Goal: Register for event/course

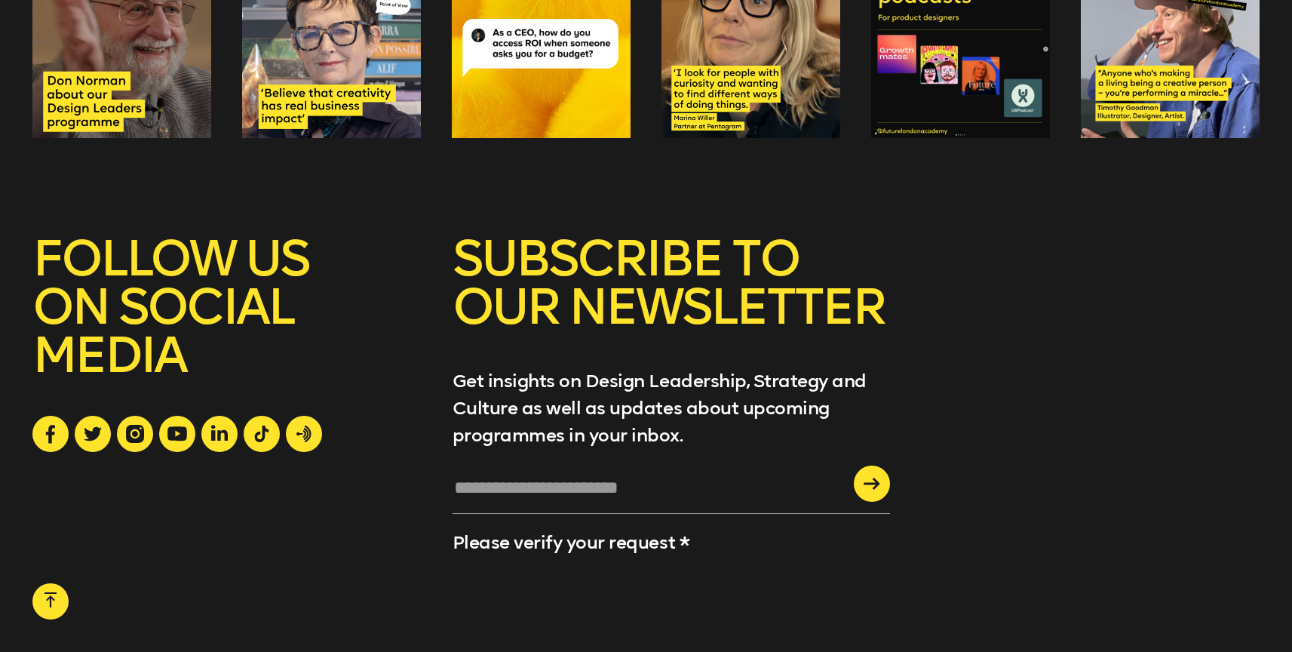
scroll to position [5935, 0]
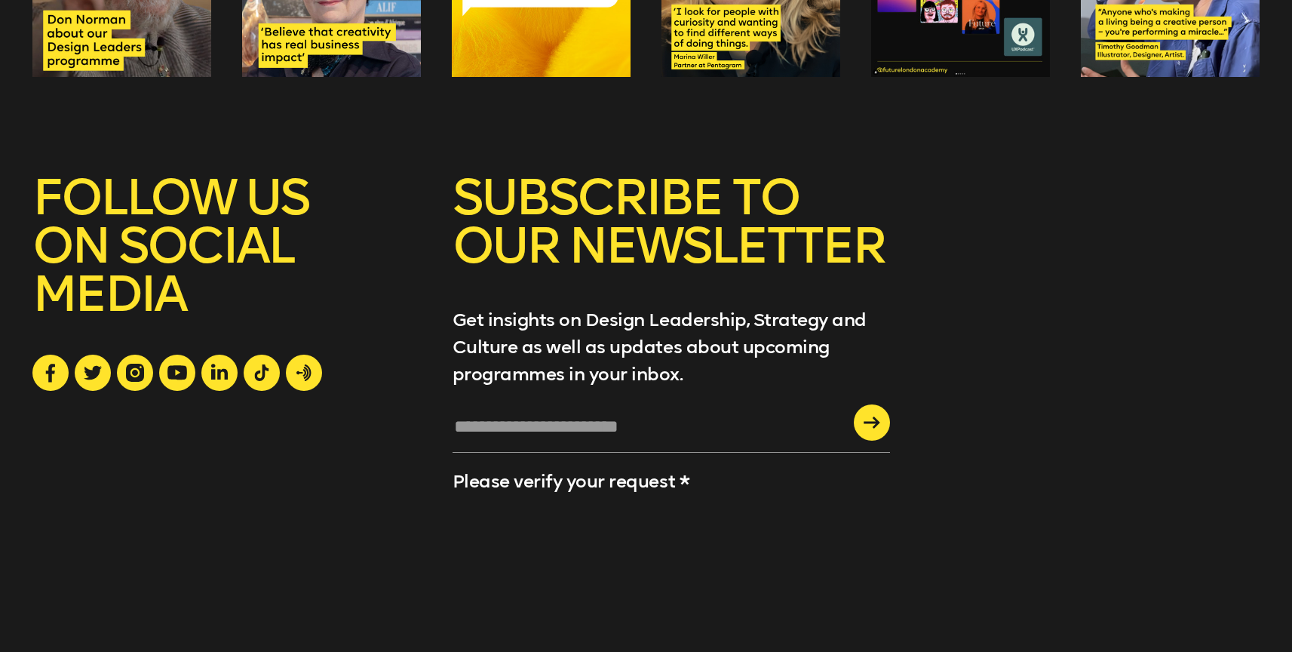
click at [653, 412] on input "text" at bounding box center [670, 432] width 437 height 41
type input "**********"
click at [869, 416] on icon "submit" at bounding box center [871, 422] width 17 height 12
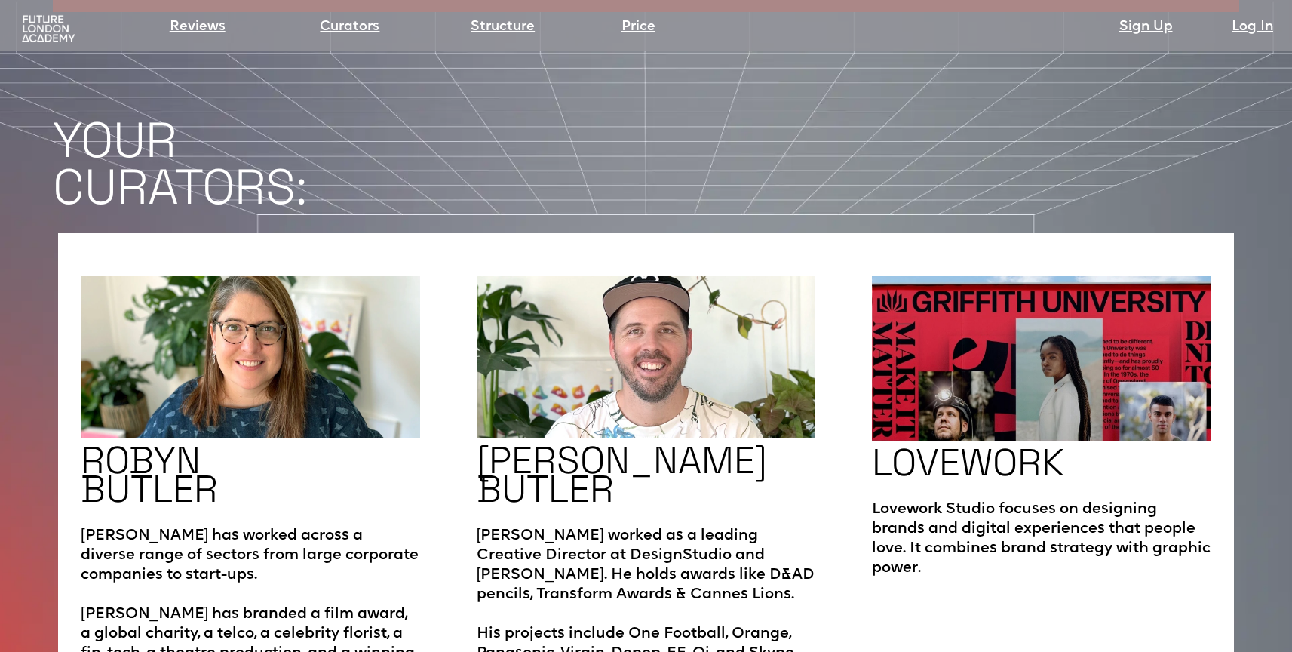
scroll to position [2483, 0]
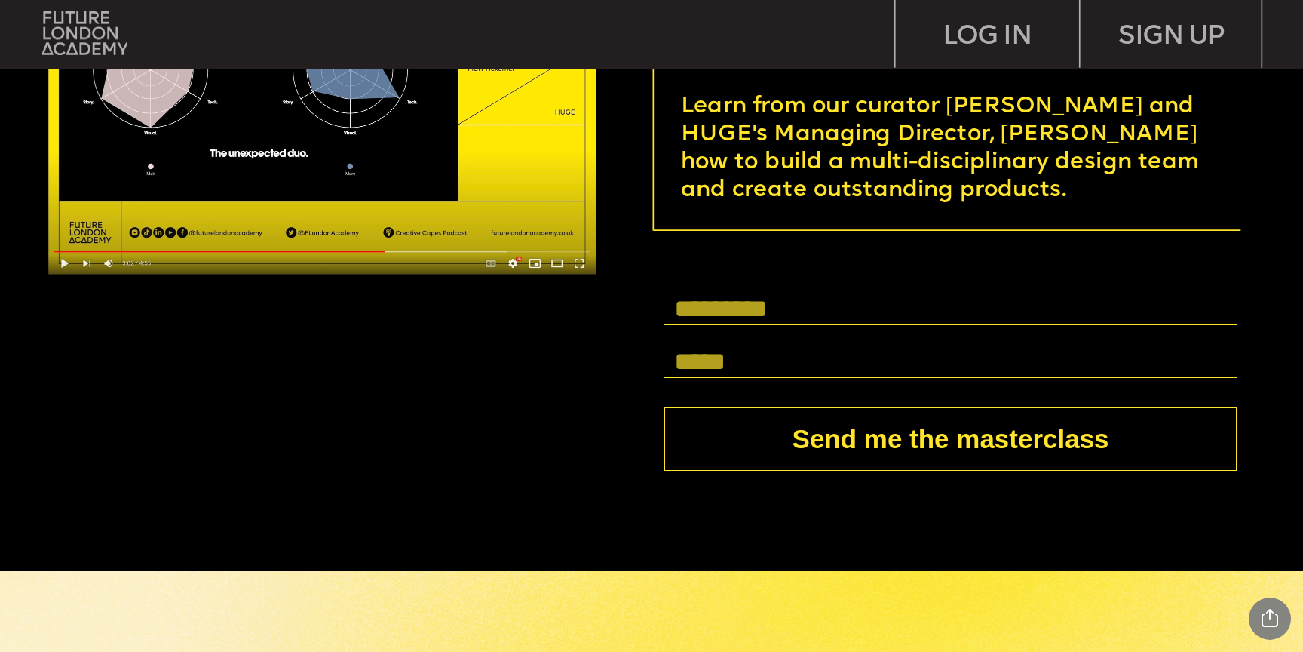
scroll to position [5160, 0]
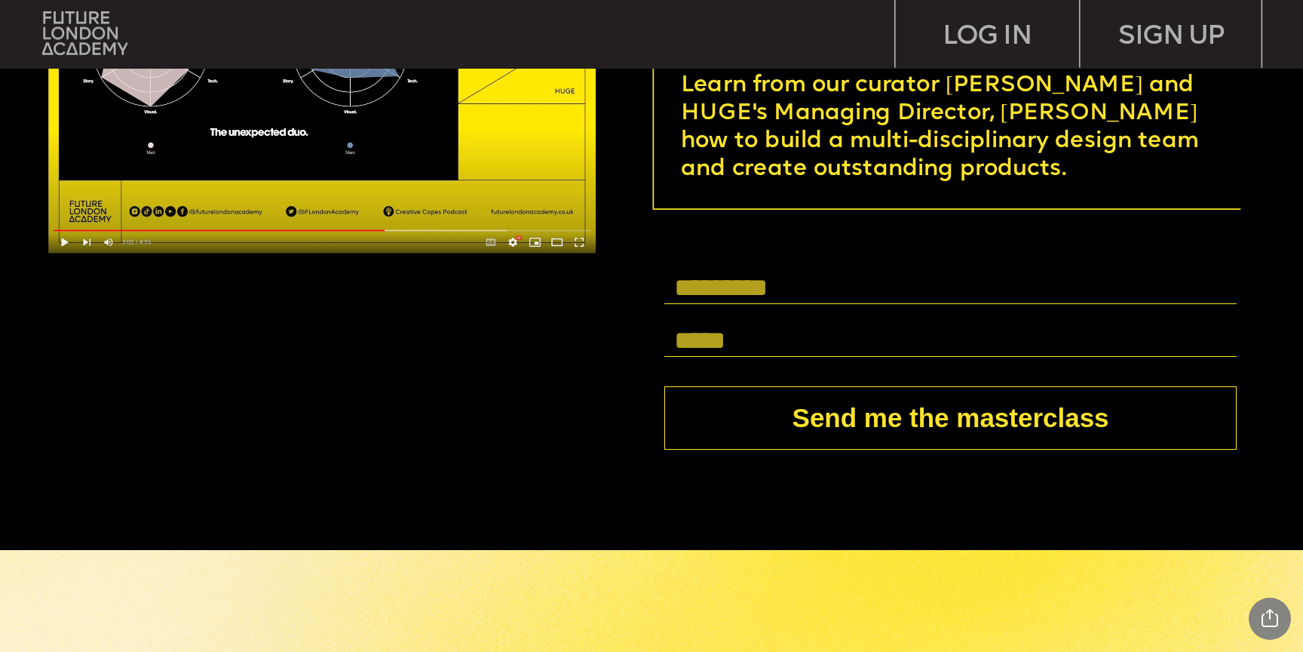
click at [809, 292] on input "text" at bounding box center [950, 288] width 572 height 32
type input "**********"
click at [867, 415] on button "Send me the masterclass" at bounding box center [950, 417] width 572 height 63
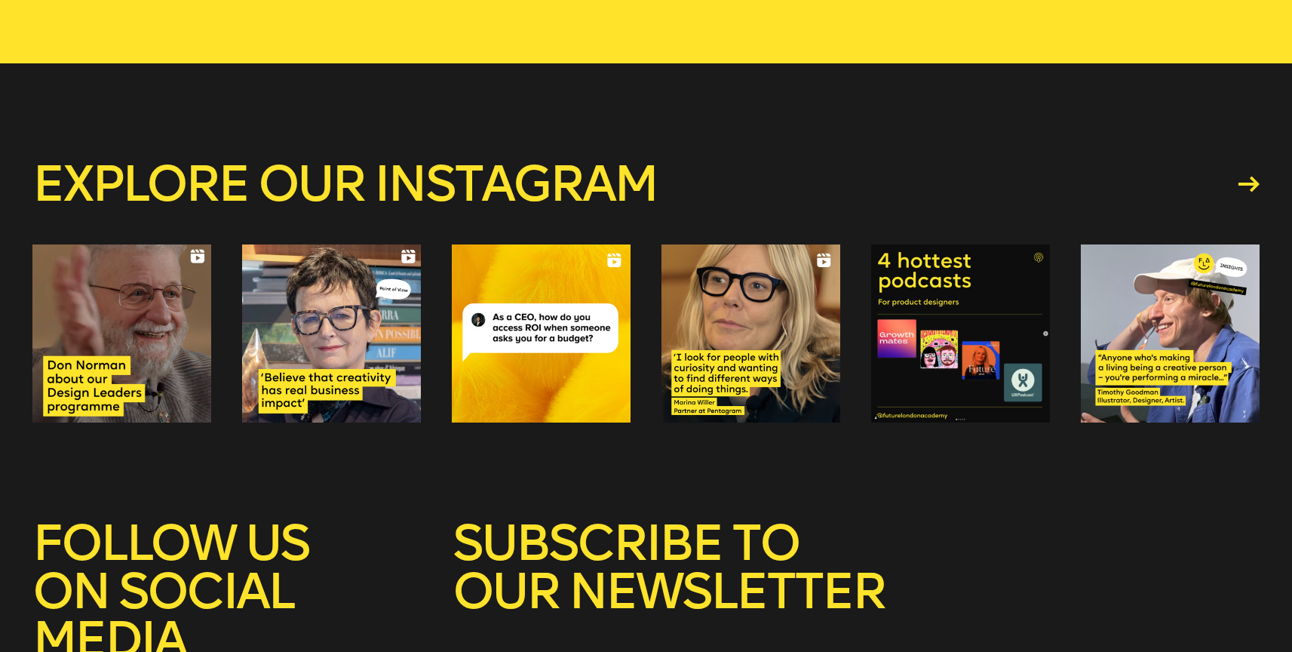
scroll to position [390, 0]
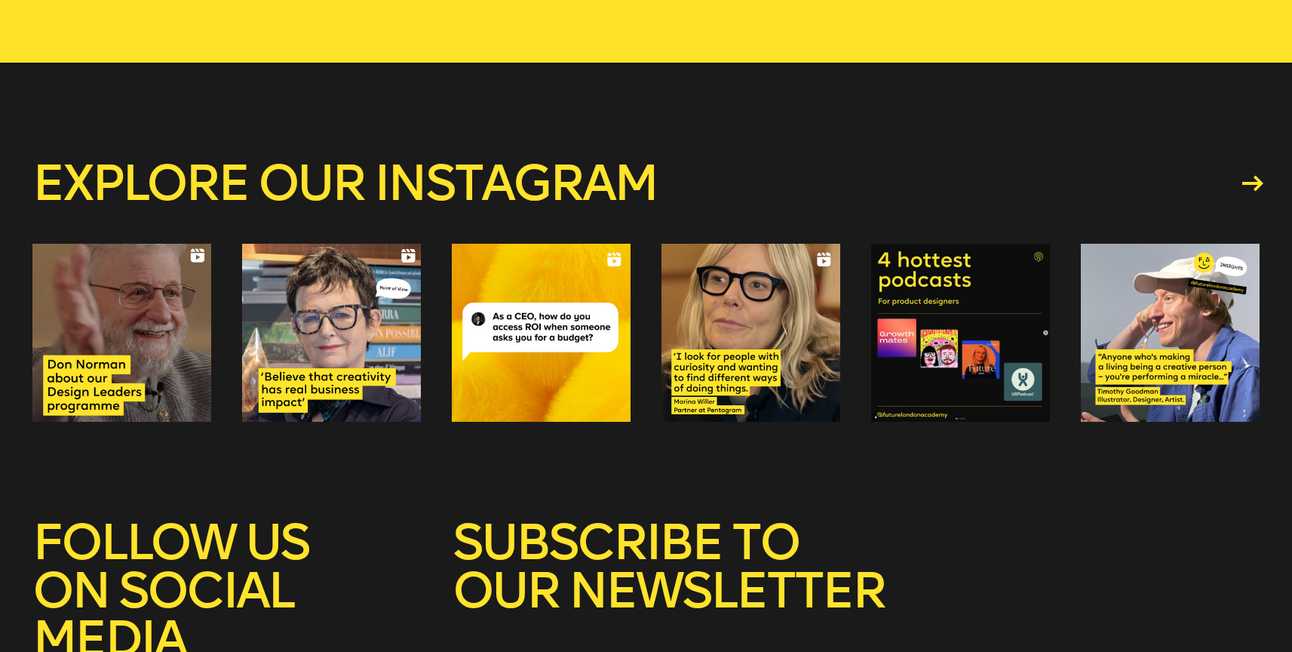
click at [1248, 185] on icon at bounding box center [1252, 184] width 21 height 16
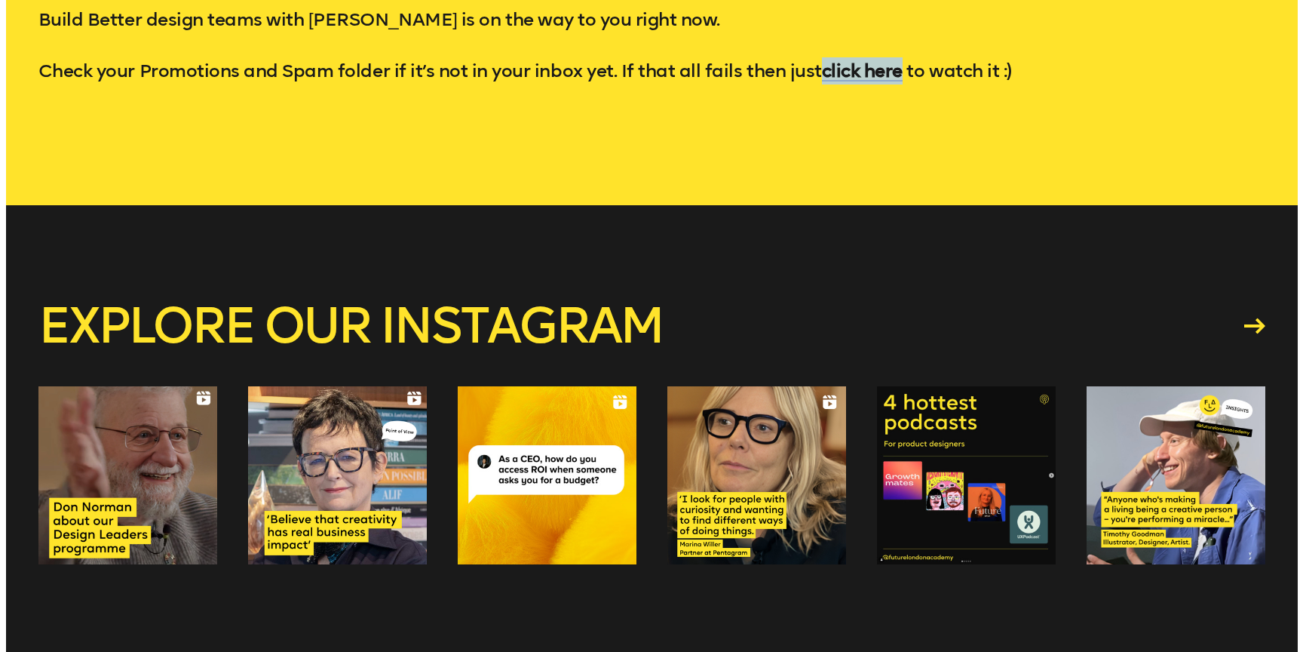
scroll to position [0, 0]
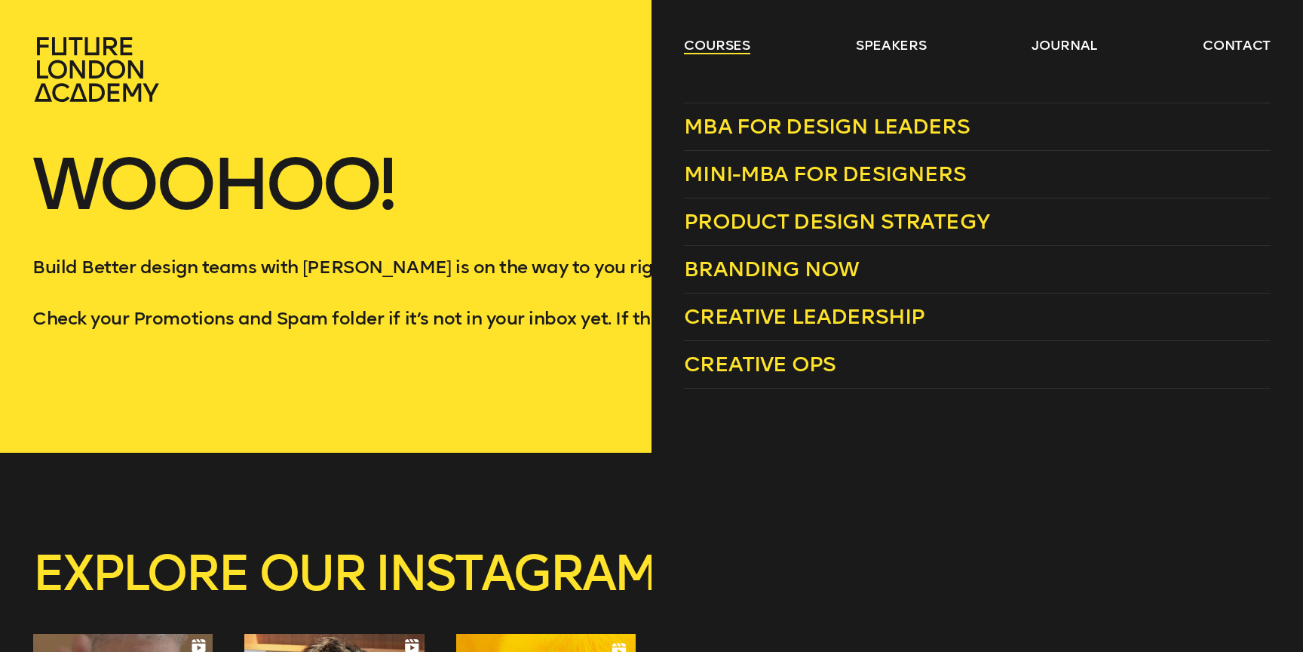
click at [727, 43] on link "courses" at bounding box center [717, 45] width 66 height 18
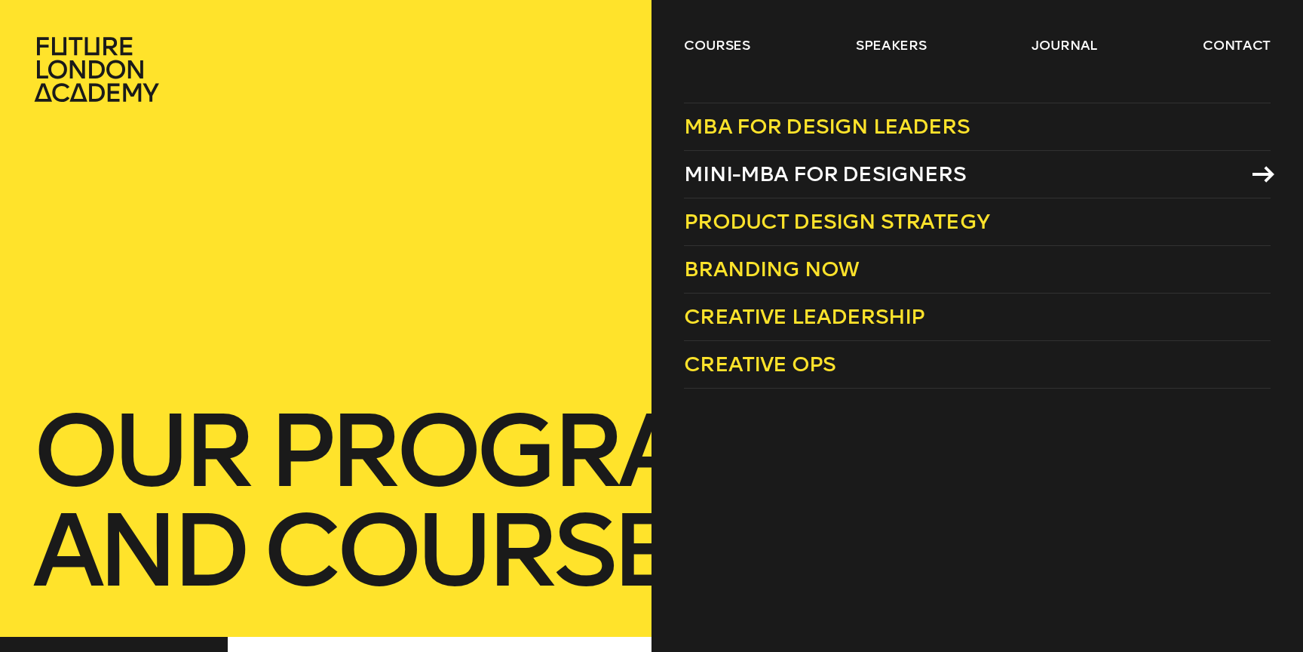
click at [774, 173] on span "Mini-MBA for Designers" at bounding box center [825, 173] width 282 height 25
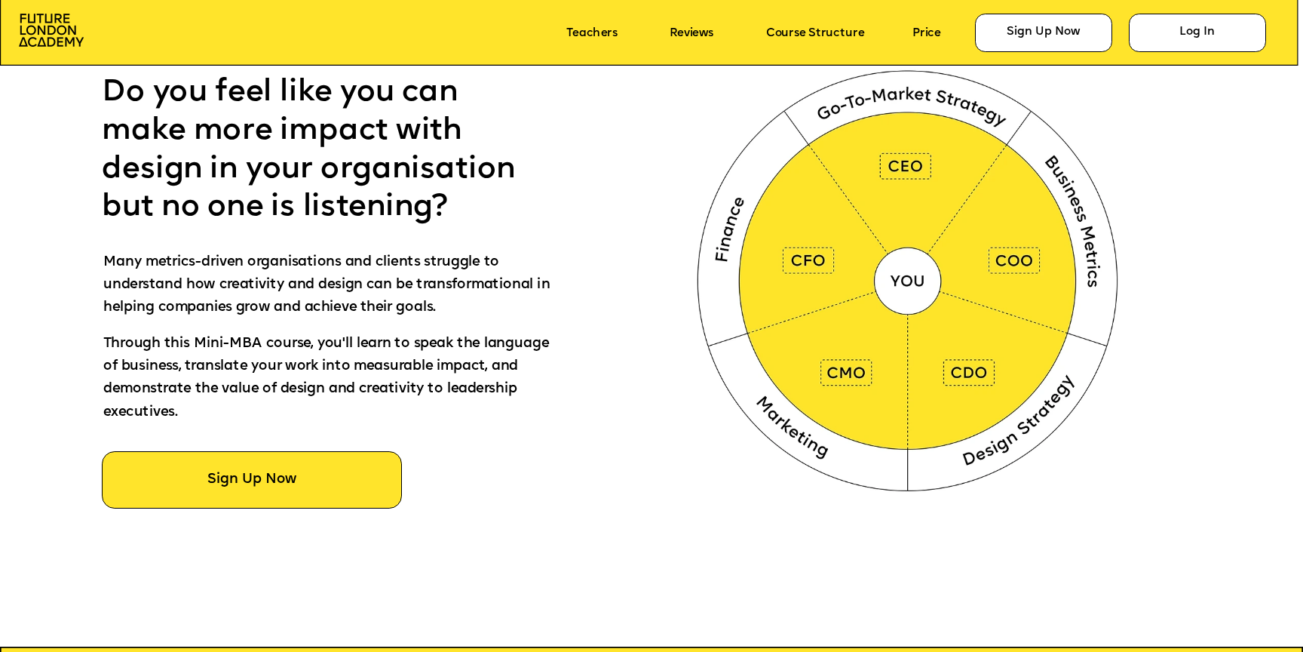
scroll to position [852, 0]
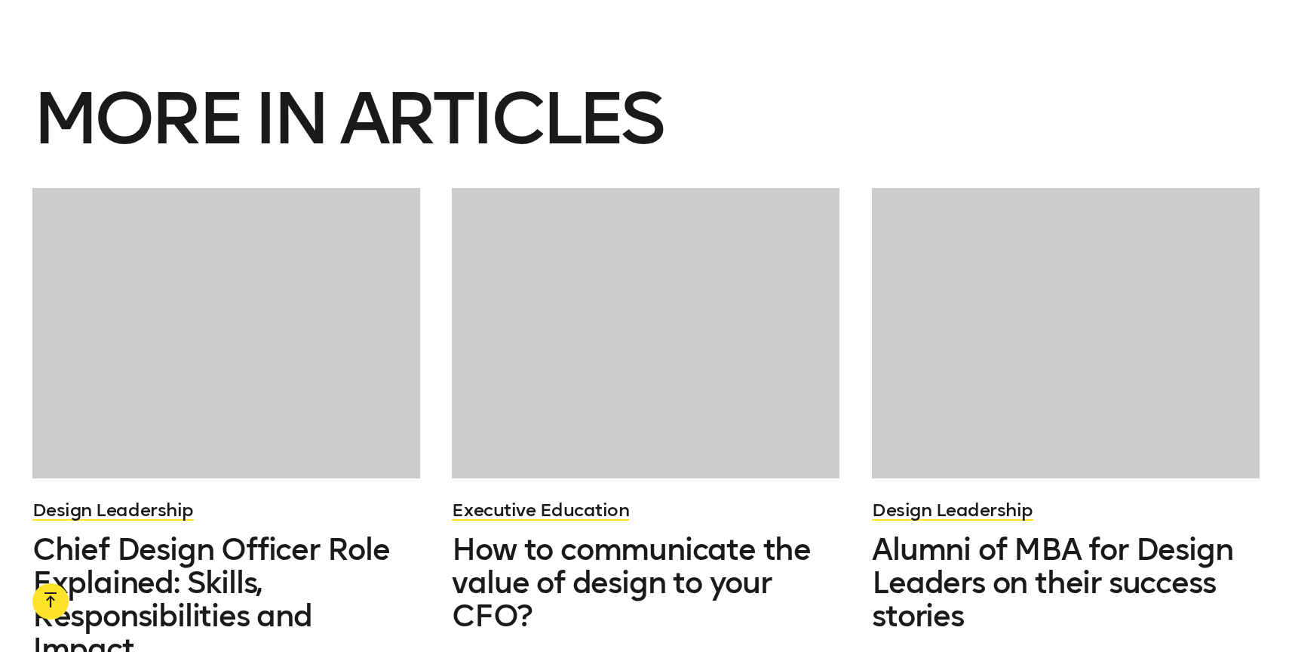
scroll to position [5174, 0]
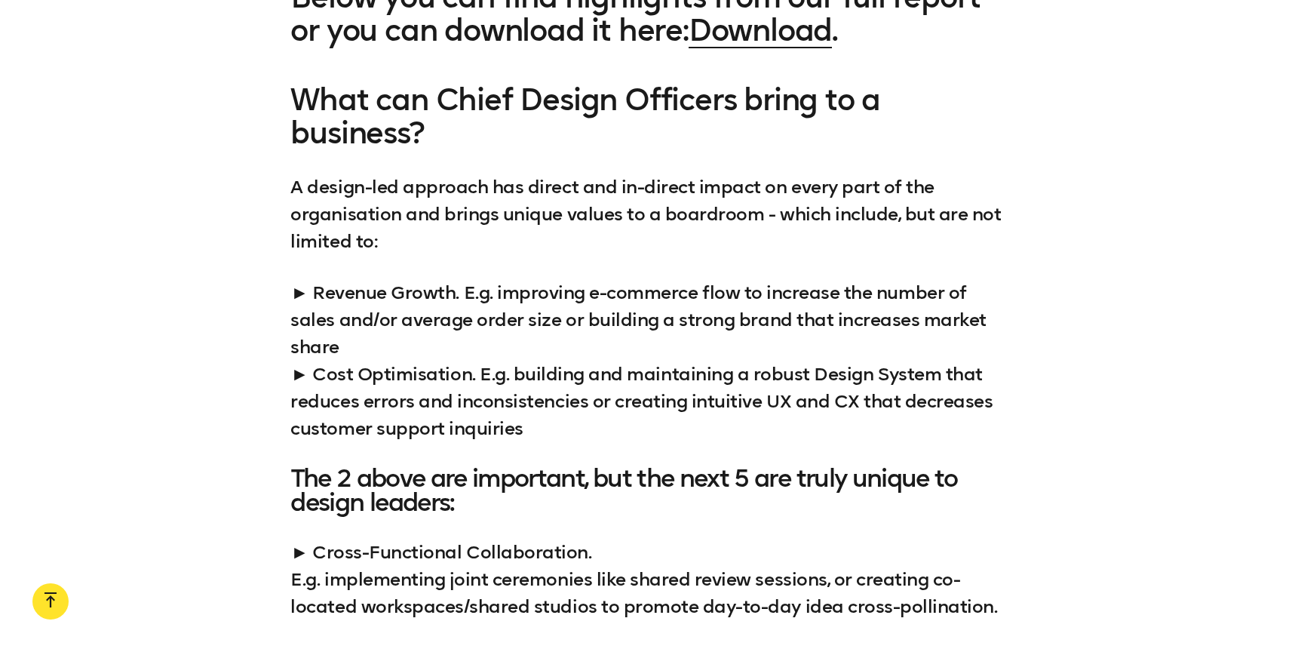
scroll to position [1782, 0]
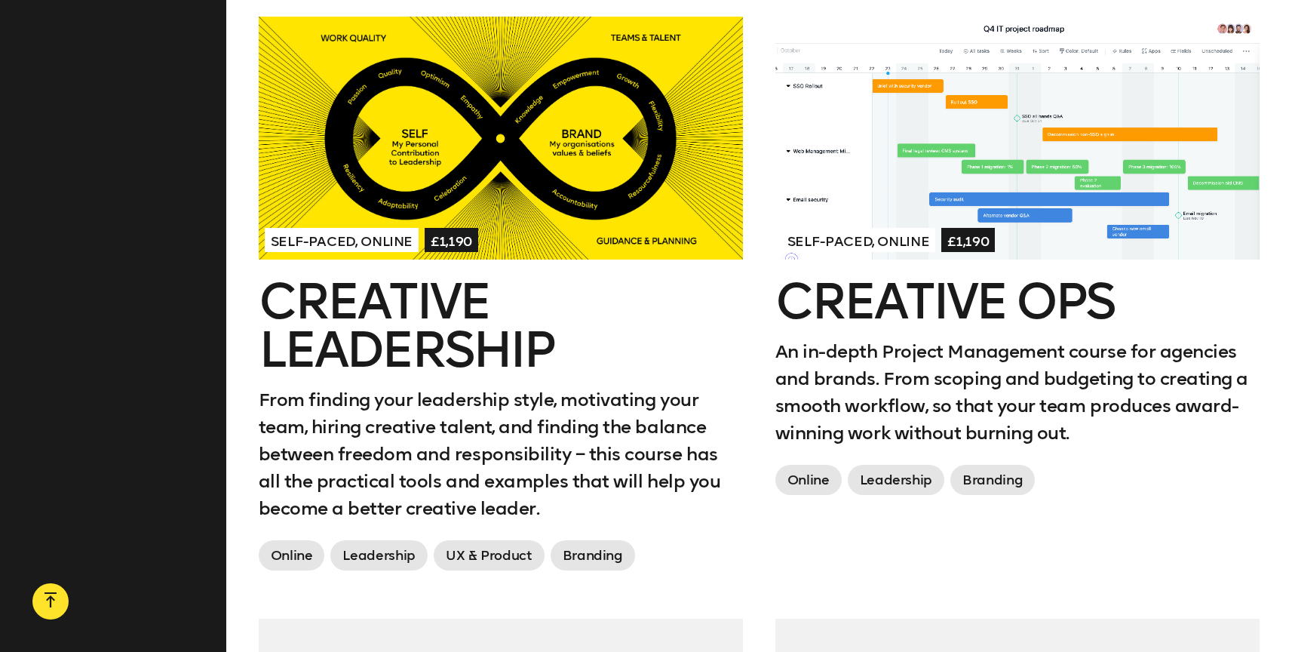
scroll to position [1872, 0]
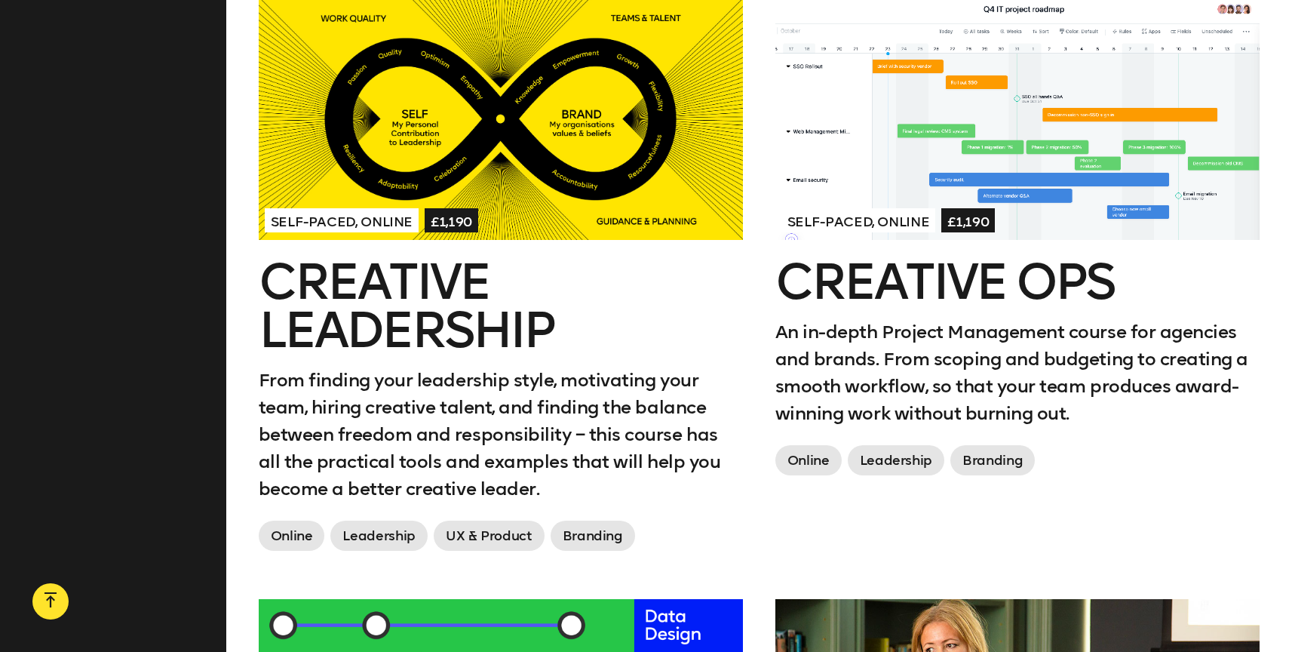
click at [1142, 195] on div at bounding box center [1017, 118] width 484 height 242
click at [1288, 376] on div "Next Cohort Starts in July 2026, London & California £45,000 MBA for Design Lea…" at bounding box center [759, 31] width 1066 height 2533
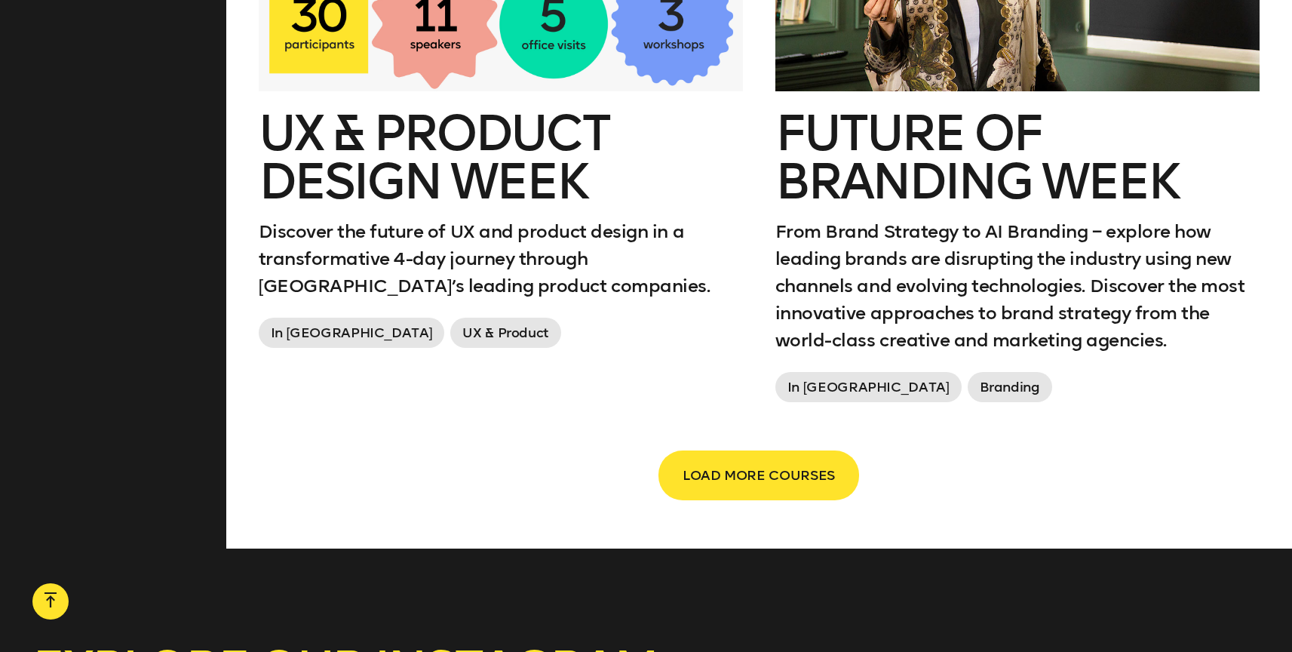
scroll to position [2531, 0]
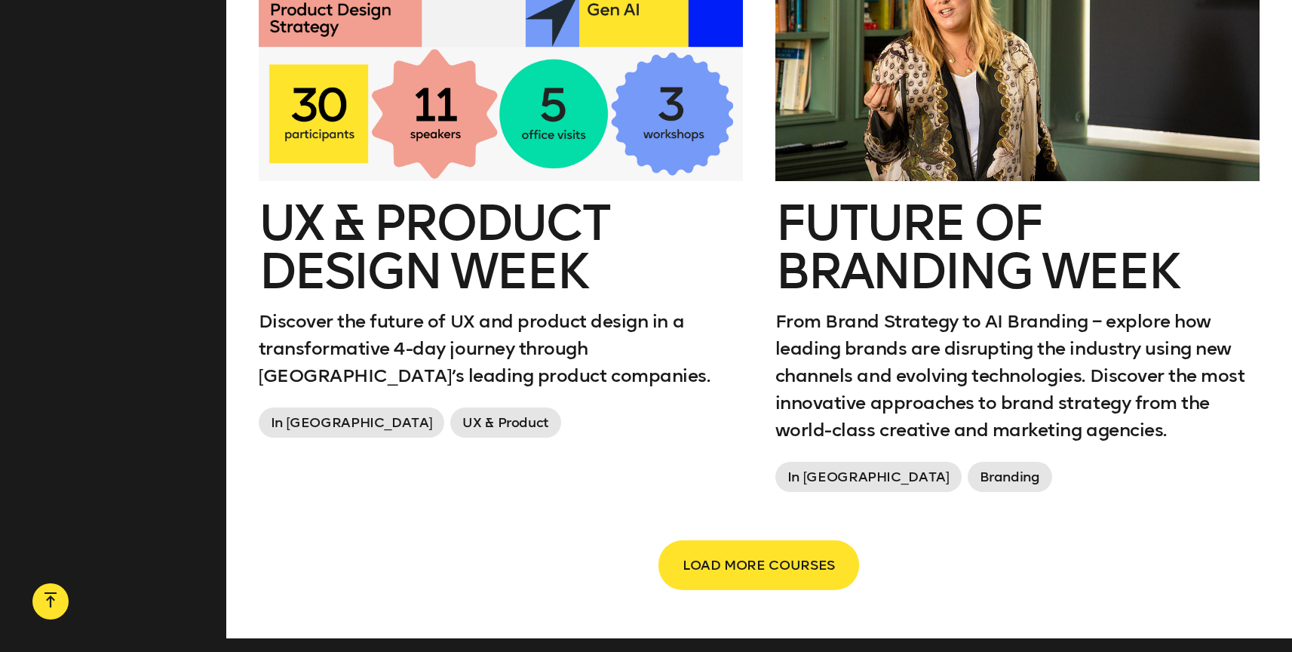
click at [1125, 316] on p "From Brand Strategy to AI Branding – explore how leading brands are disrupting …" at bounding box center [1017, 376] width 484 height 136
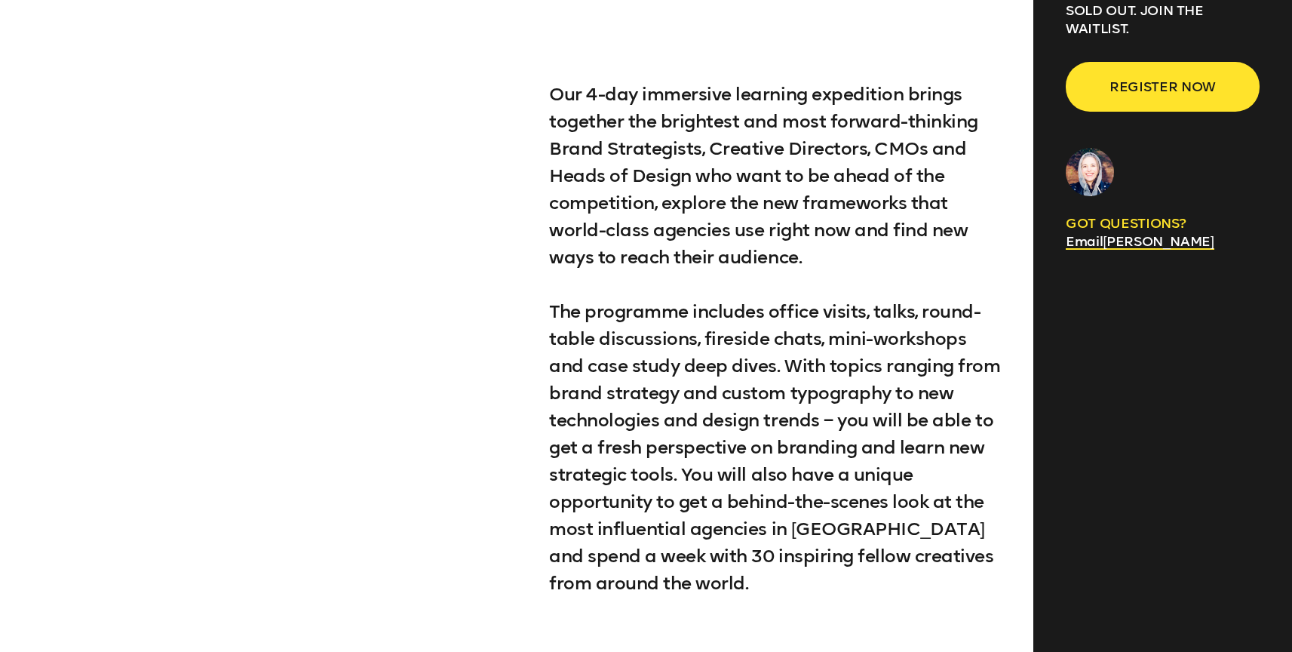
scroll to position [947, 0]
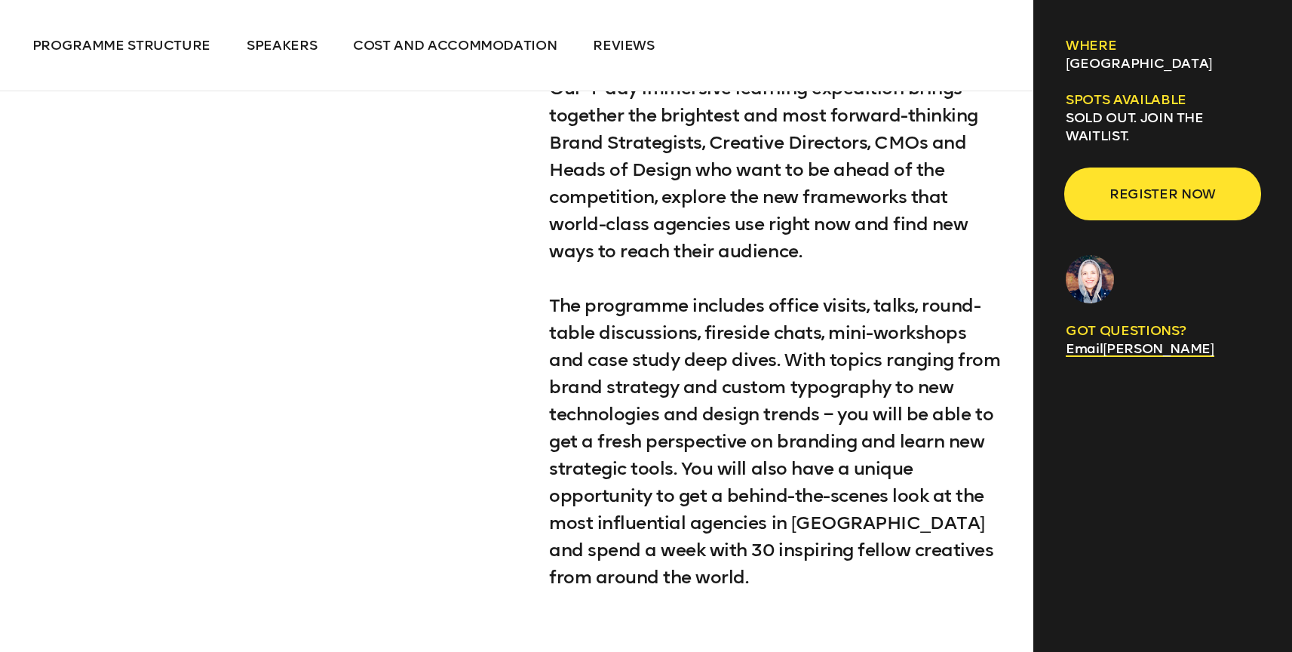
click at [1213, 179] on span "Register now" at bounding box center [1163, 193] width 146 height 29
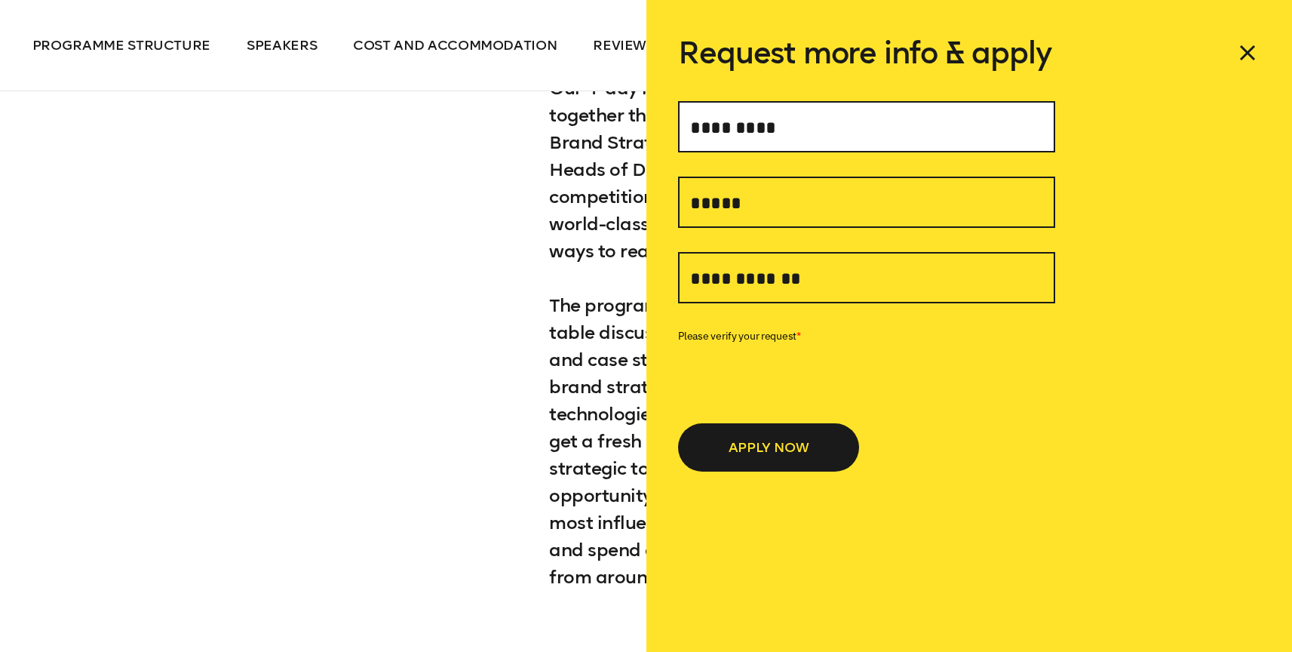
click at [897, 139] on input "text" at bounding box center [866, 126] width 377 height 51
type input "**********"
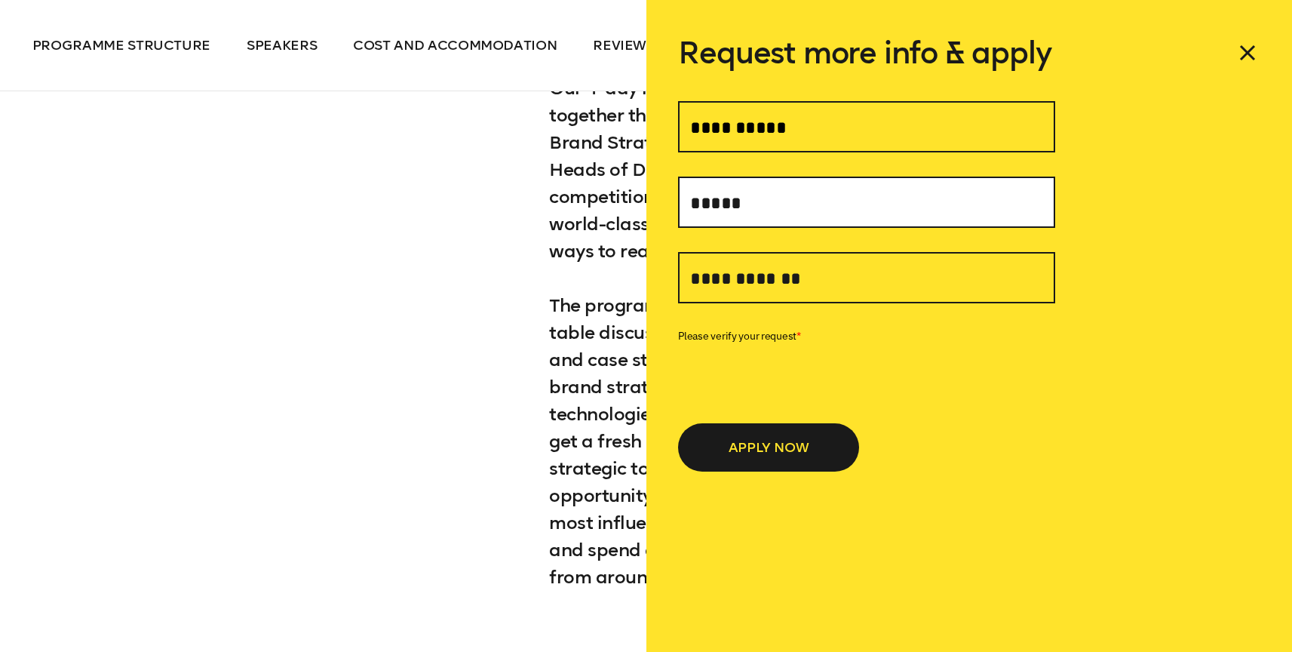
type input "**********"
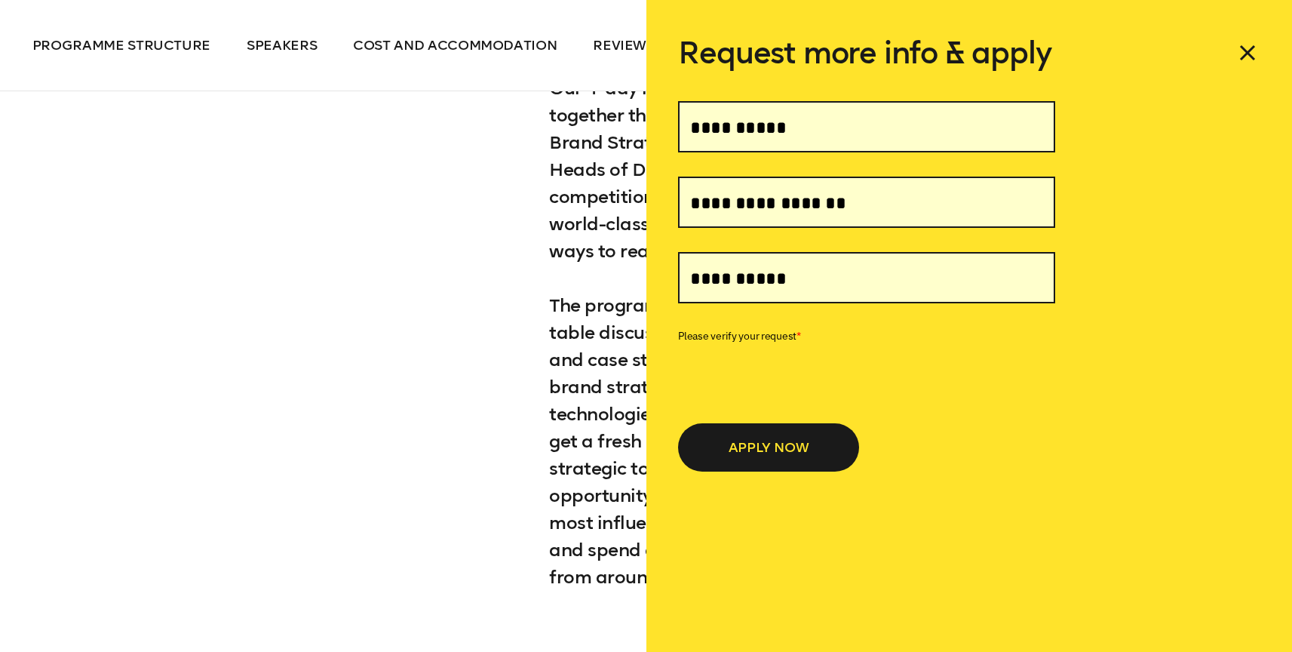
click at [689, 281] on input "**********" at bounding box center [866, 277] width 377 height 51
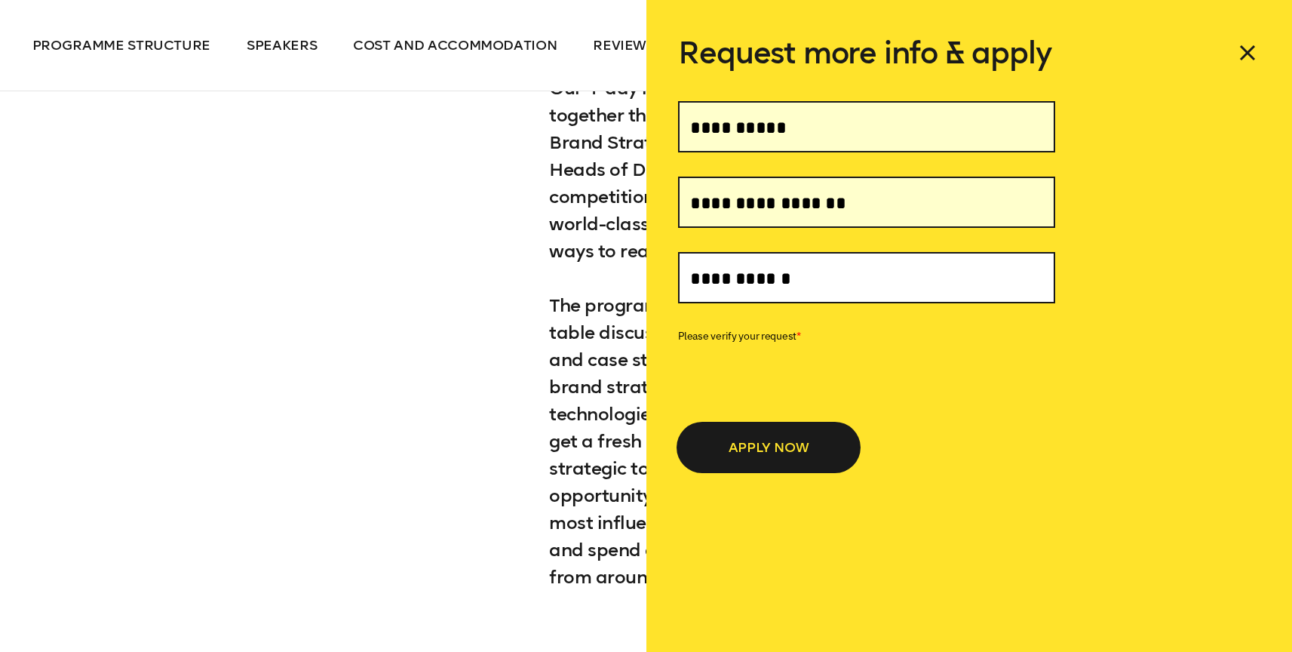
type input "**********"
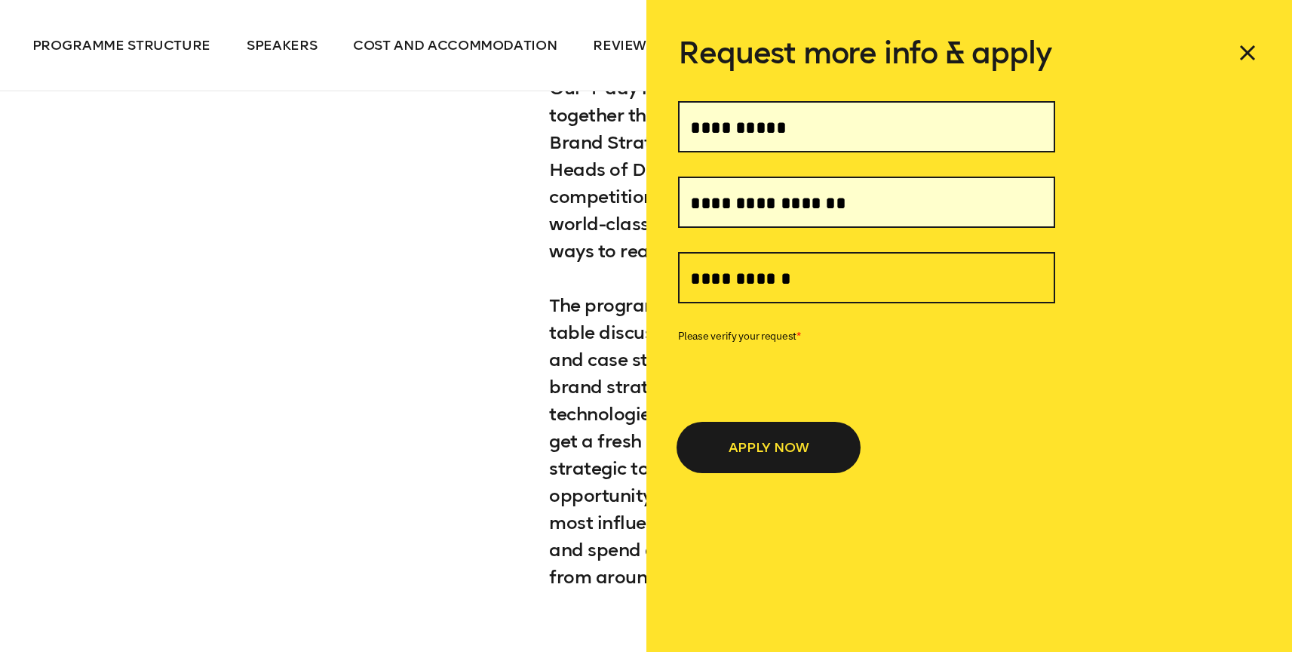
click at [700, 441] on button "APPLY NOW" at bounding box center [768, 447] width 181 height 48
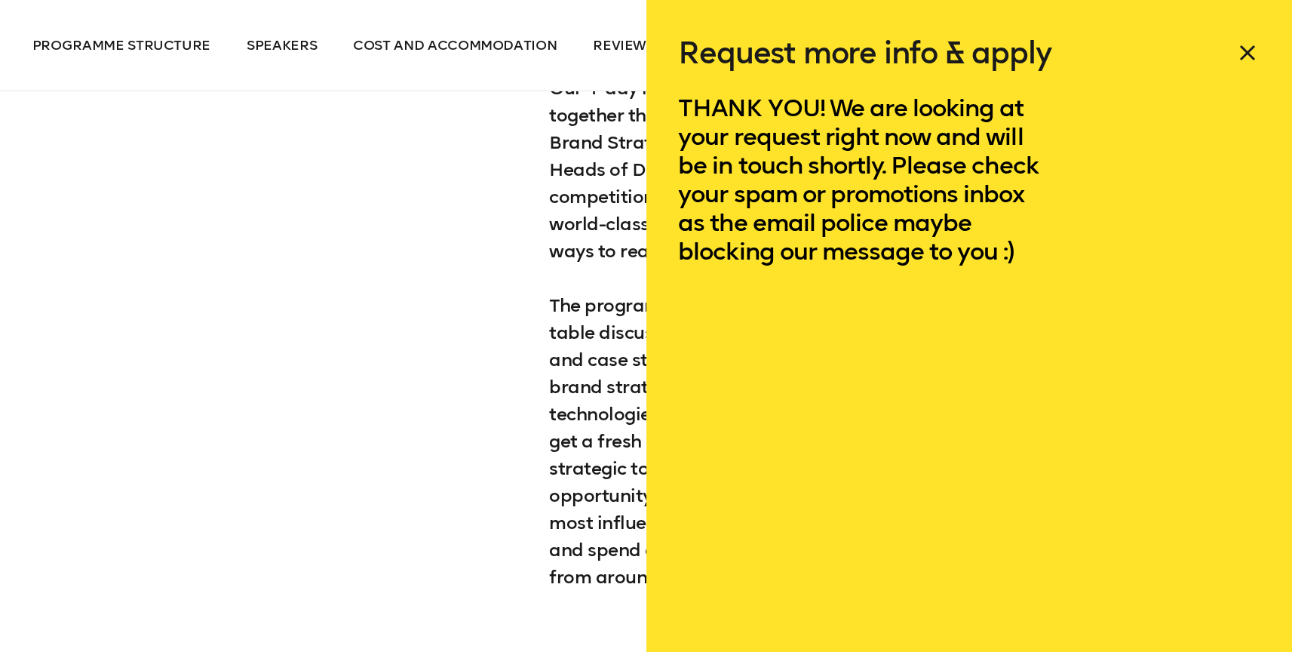
click at [1243, 51] on icon at bounding box center [1247, 53] width 14 height 14
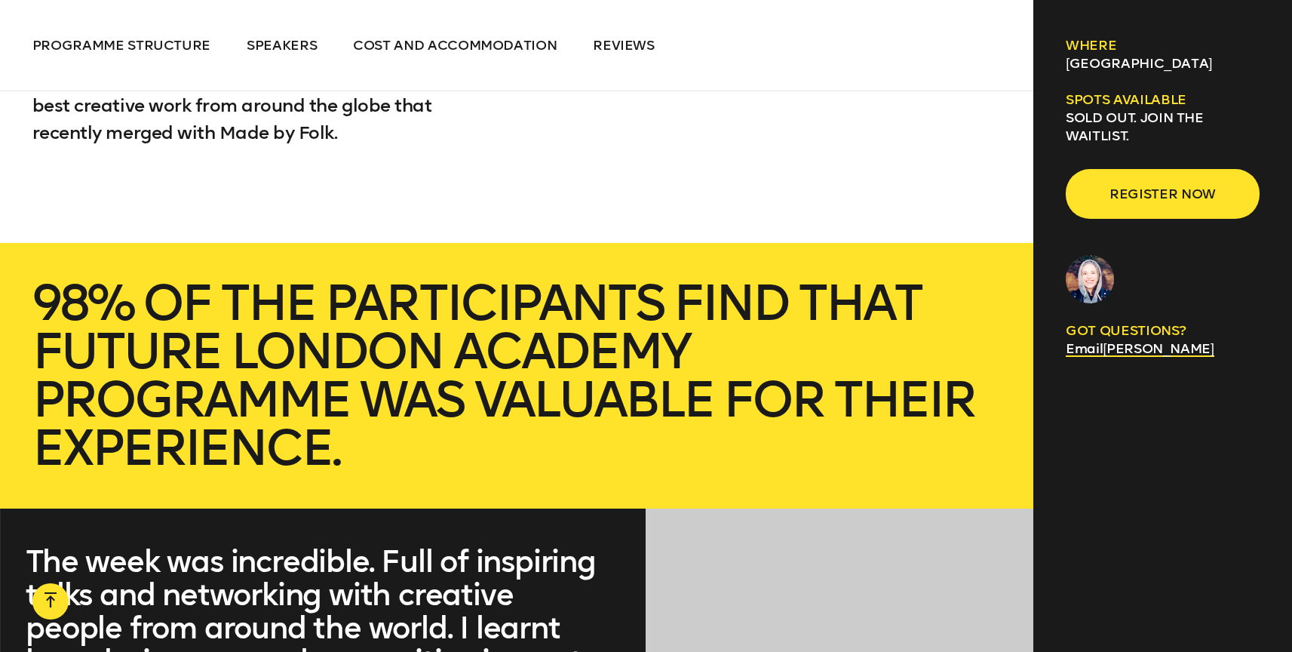
scroll to position [5916, 0]
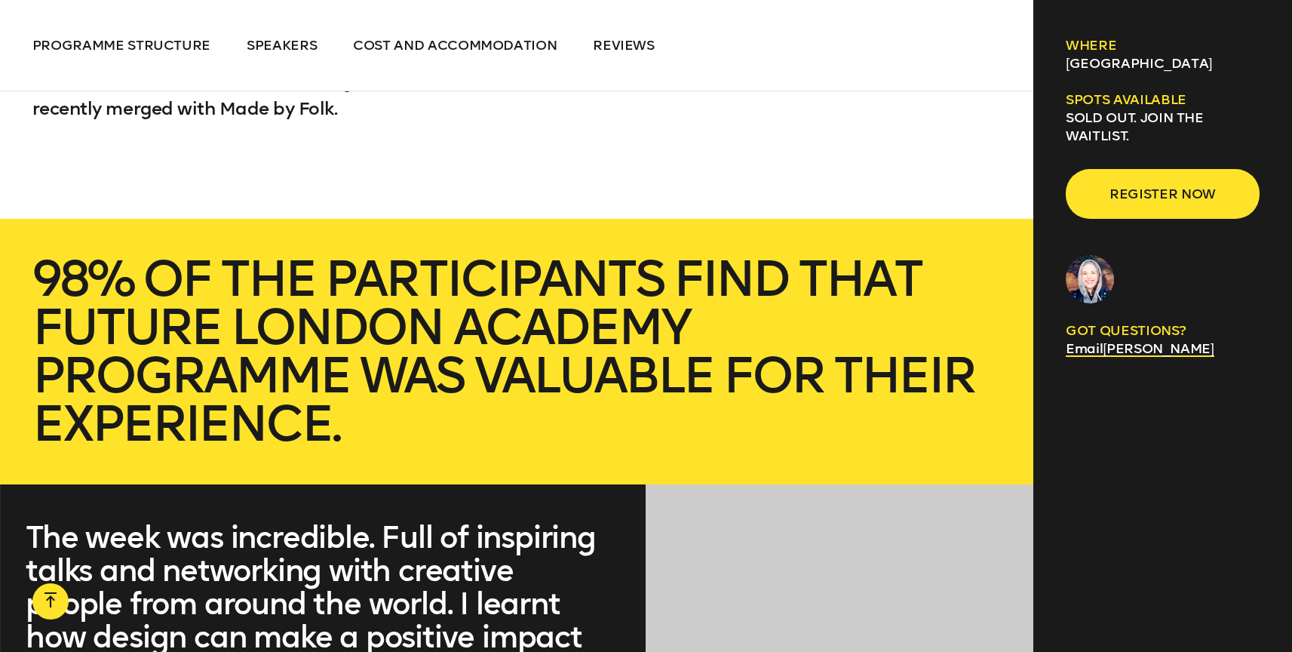
click at [1191, 402] on div "Info & Apply Where London Spots available SOLD OUT. Join the waitlist. Register…" at bounding box center [1162, 206] width 259 height 412
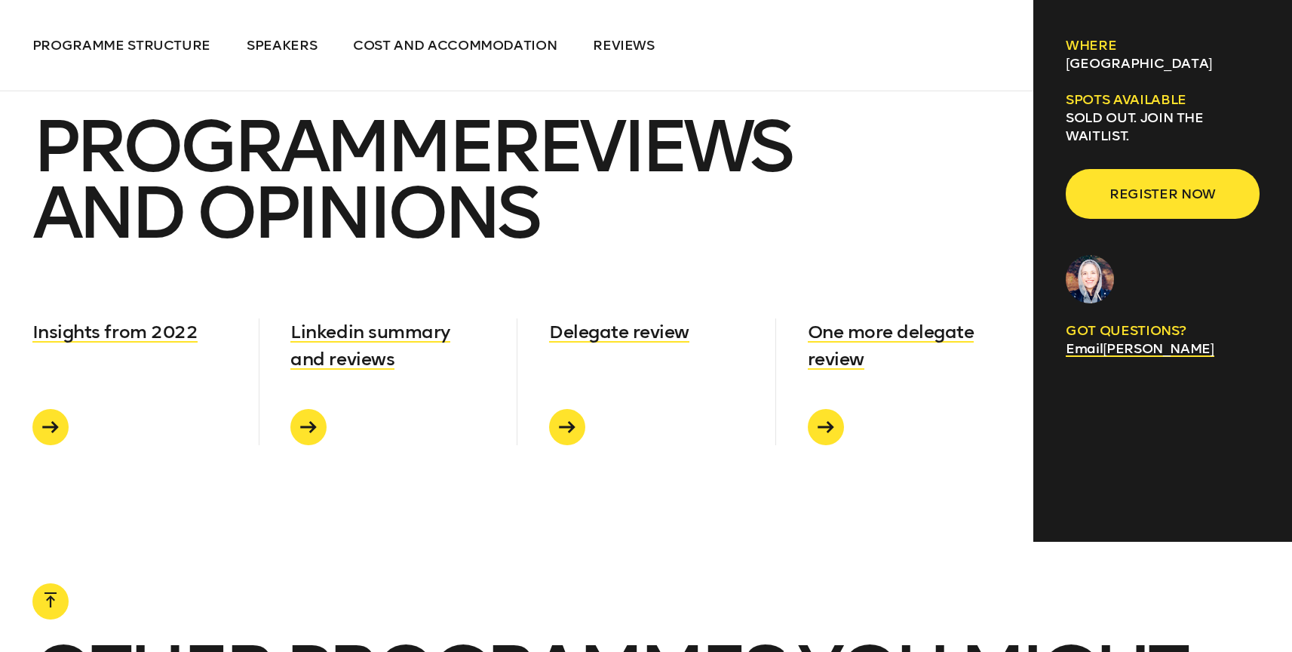
scroll to position [7742, 0]
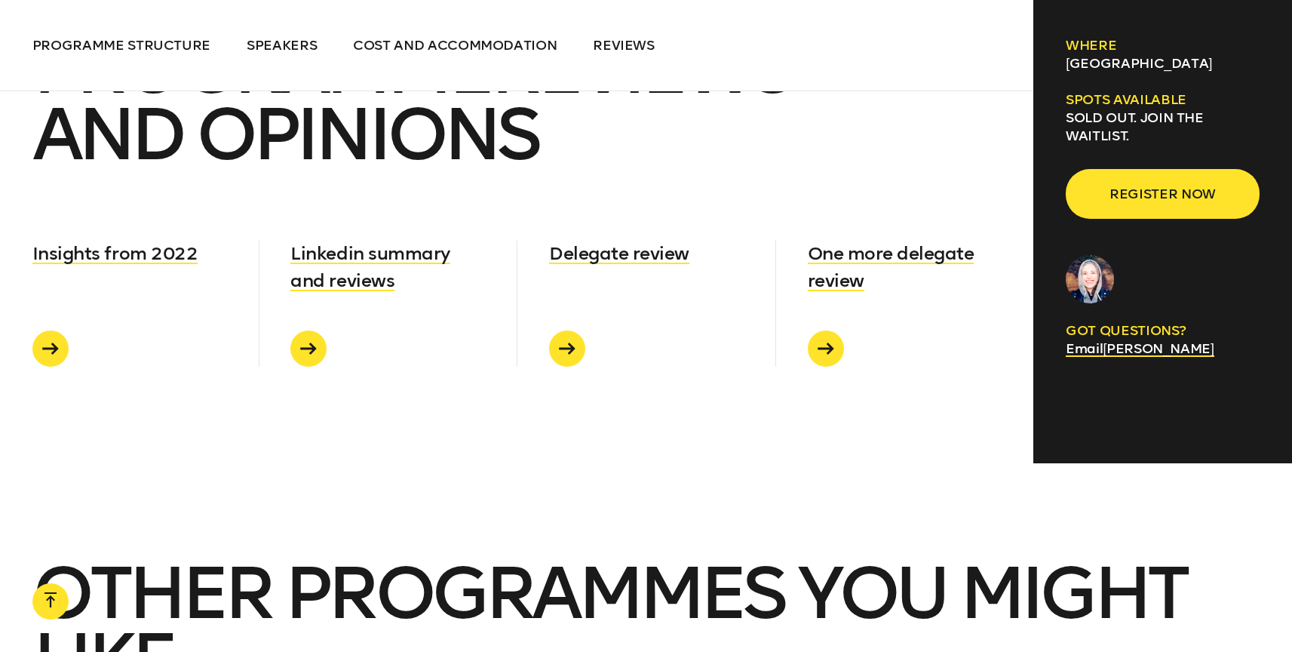
drag, startPoint x: 1295, startPoint y: 385, endPoint x: 1236, endPoint y: 541, distance: 166.8
drag, startPoint x: 1291, startPoint y: 497, endPoint x: 1280, endPoint y: 538, distance: 43.0
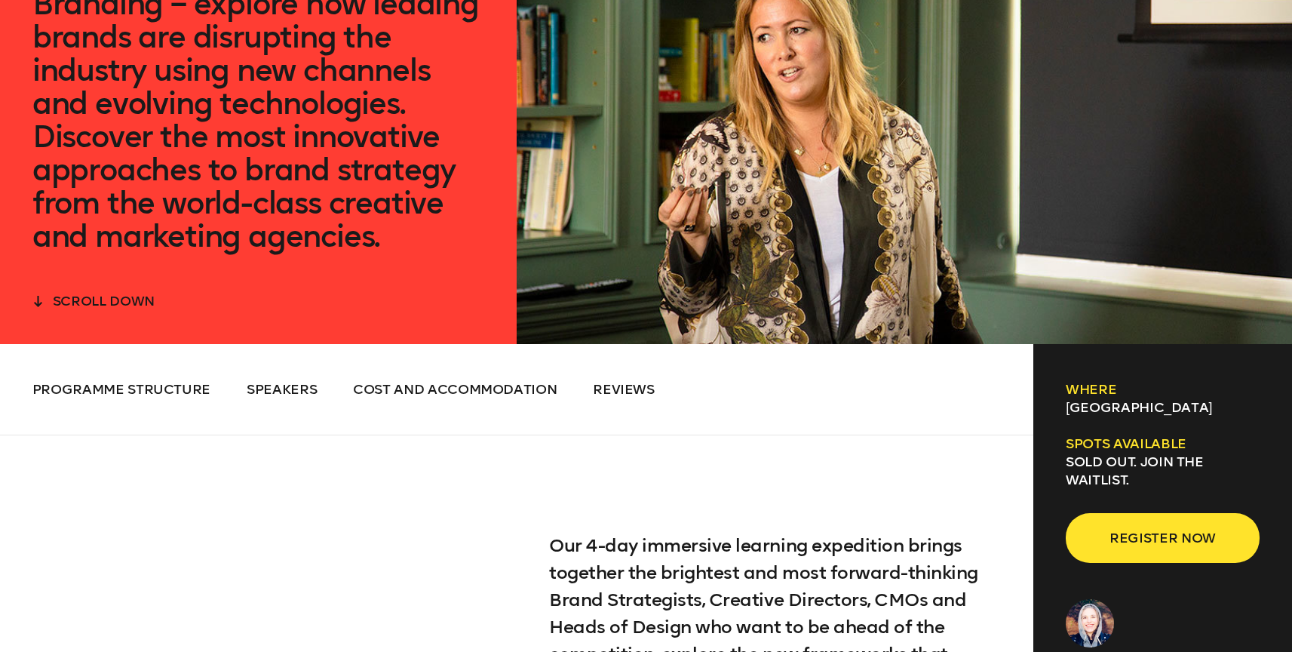
scroll to position [0, 0]
